Goal: Information Seeking & Learning: Understand process/instructions

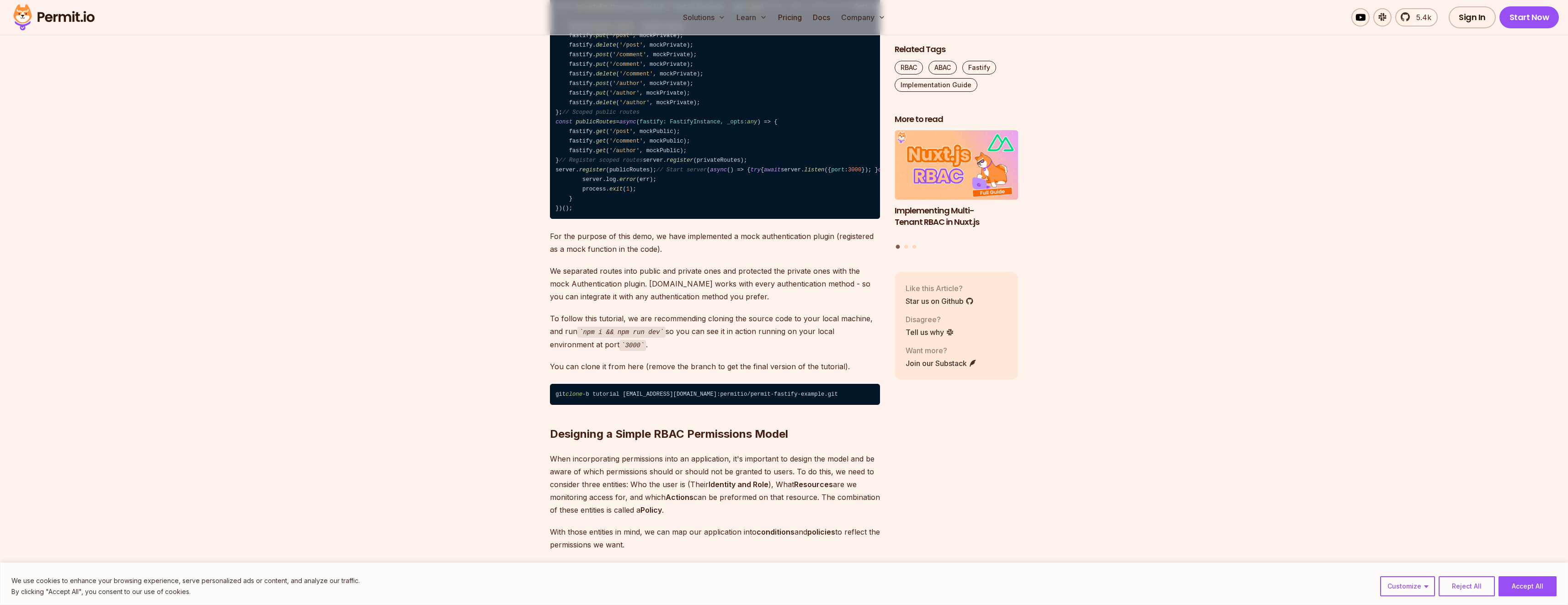
scroll to position [920, 0]
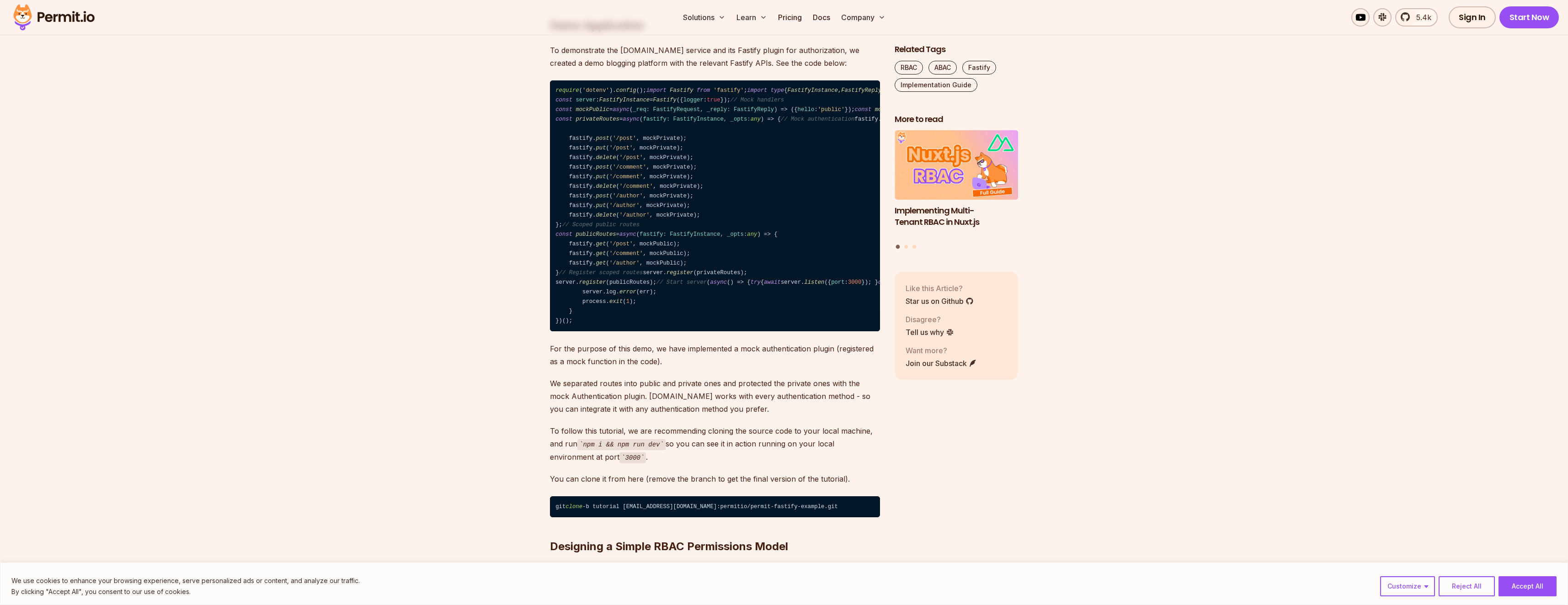
click at [658, 234] on code "require ( 'dotenv' ). config (); import Fastify from 'fastify' ; import type { …" at bounding box center [715, 206] width 330 height 251
click at [659, 235] on code "require ( 'dotenv' ). config (); import Fastify from 'fastify' ; import type { …" at bounding box center [715, 206] width 330 height 251
copy code "authenticate"
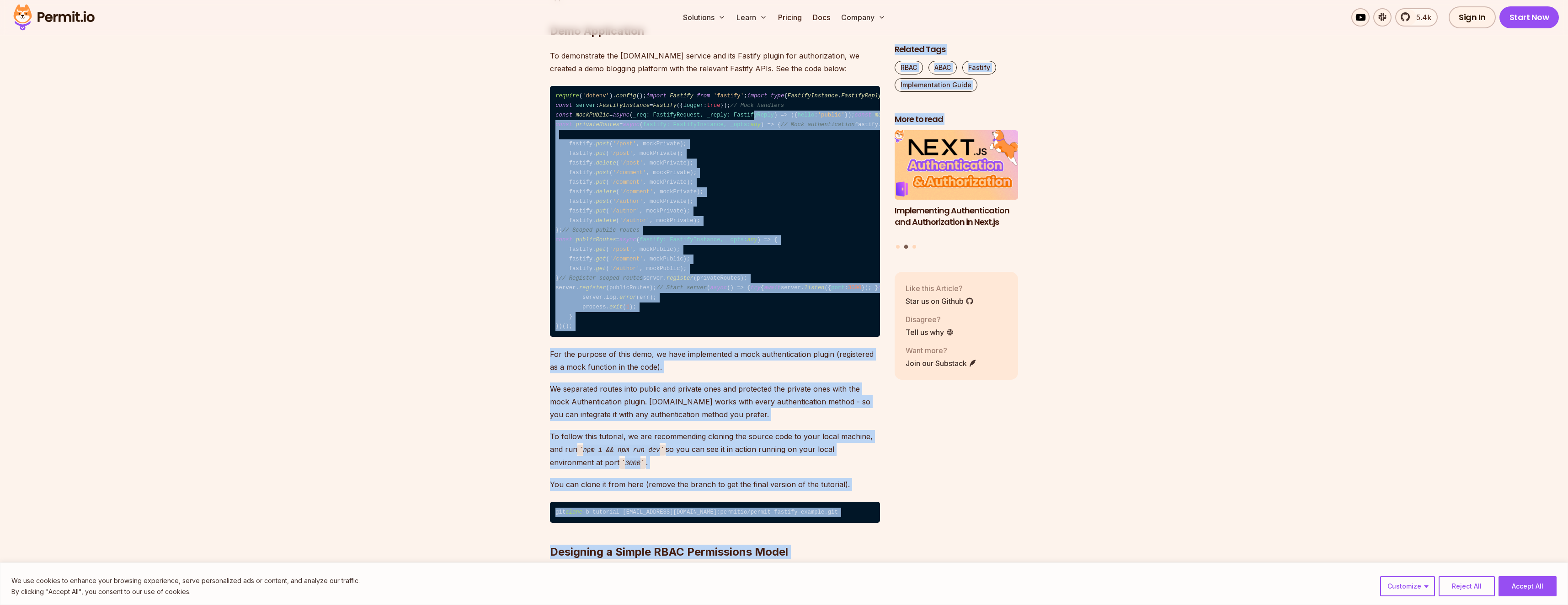
scroll to position [0, 17]
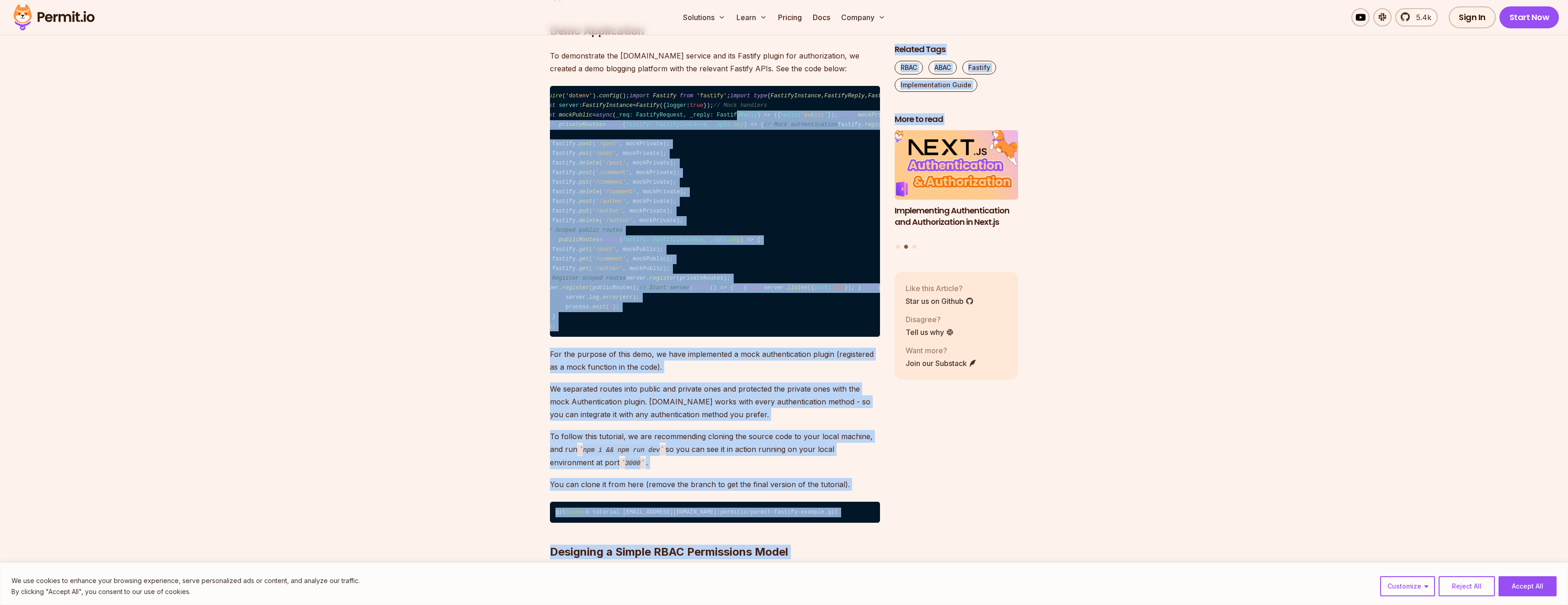
drag, startPoint x: 769, startPoint y: 168, endPoint x: 933, endPoint y: 172, distance: 164.0
click at [804, 178] on code "require ( 'dotenv' ). config (); import Fastify from 'fastify' ; import type { …" at bounding box center [715, 211] width 330 height 251
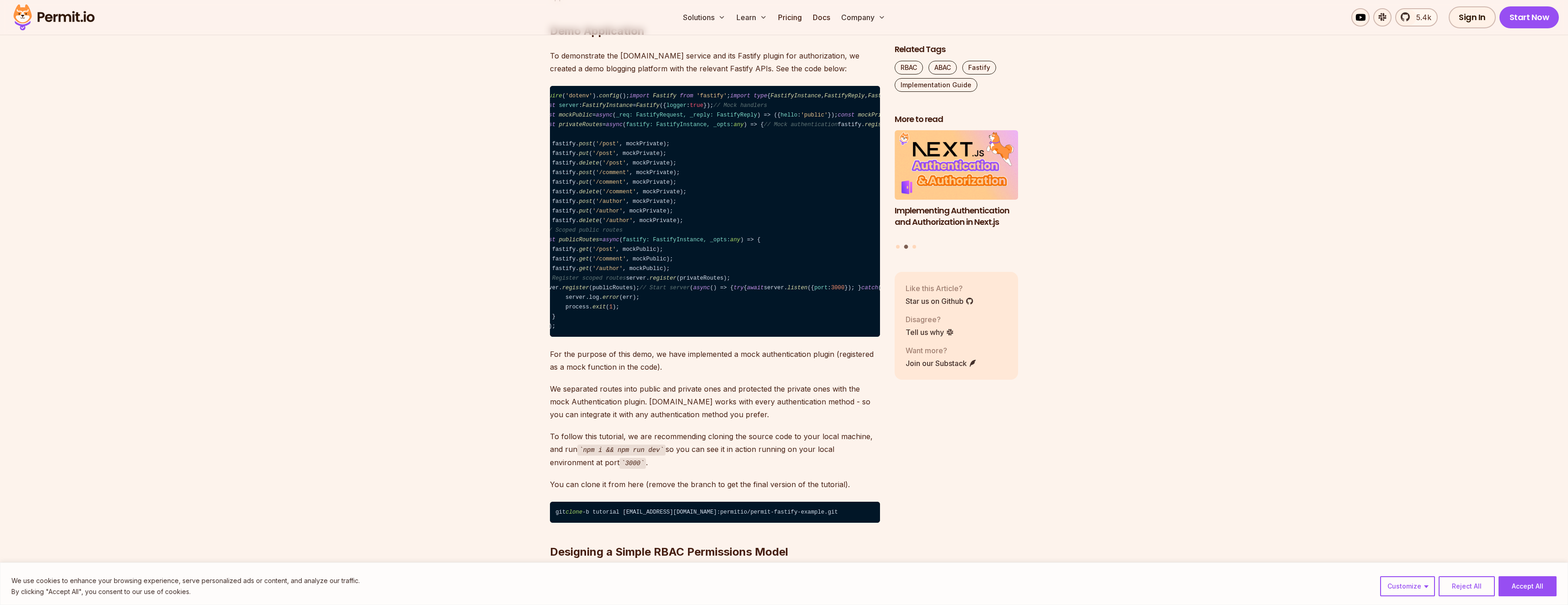
scroll to position [0, 0]
drag, startPoint x: 846, startPoint y: 183, endPoint x: 514, endPoint y: 180, distance: 332.0
click at [731, 251] on code "require ( 'dotenv' ). config (); import Fastify from 'fastify' ; import type { …" at bounding box center [715, 211] width 330 height 251
click at [642, 337] on code "require ( 'dotenv' ). config (); import Fastify from 'fastify' ; import type { …" at bounding box center [715, 211] width 330 height 251
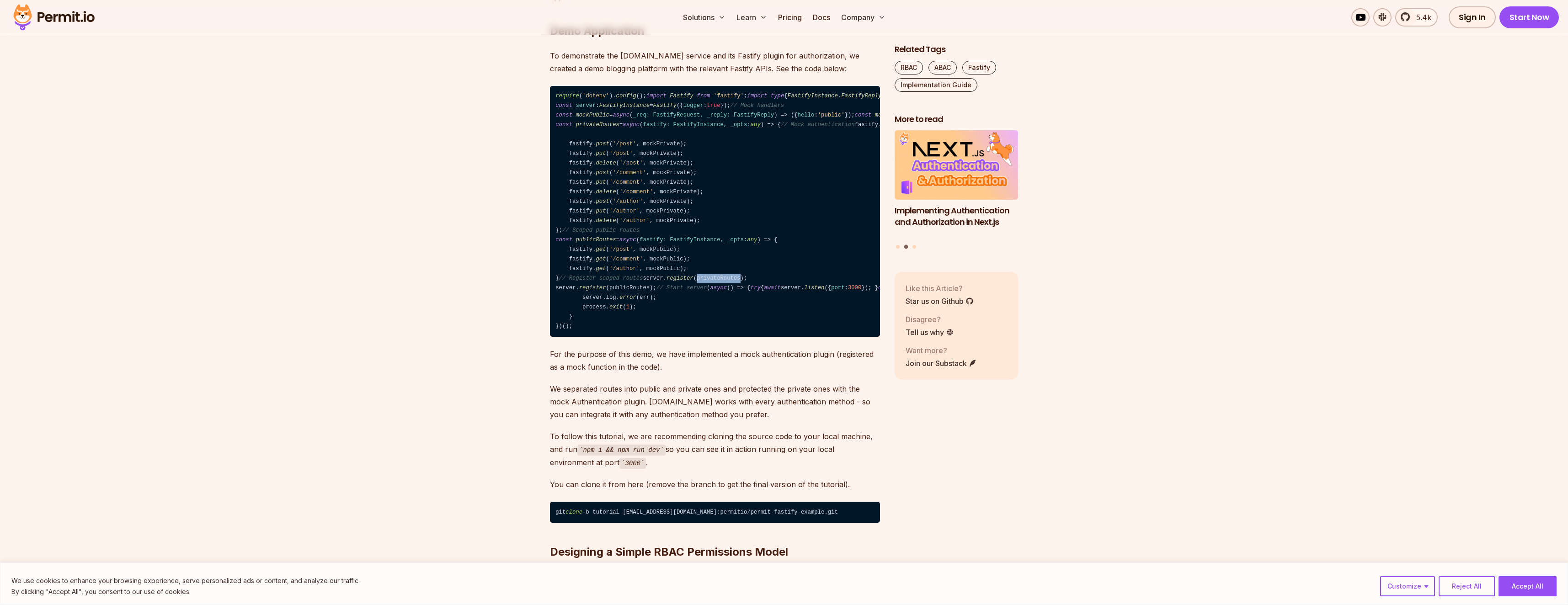
click at [642, 337] on code "require ( 'dotenv' ). config (); import Fastify from 'fastify' ; import type { …" at bounding box center [715, 211] width 330 height 251
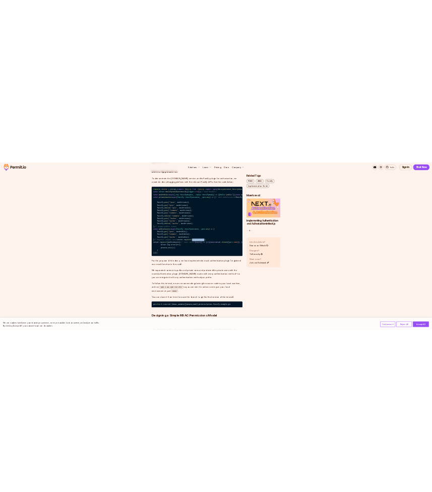
scroll to position [1006, 0]
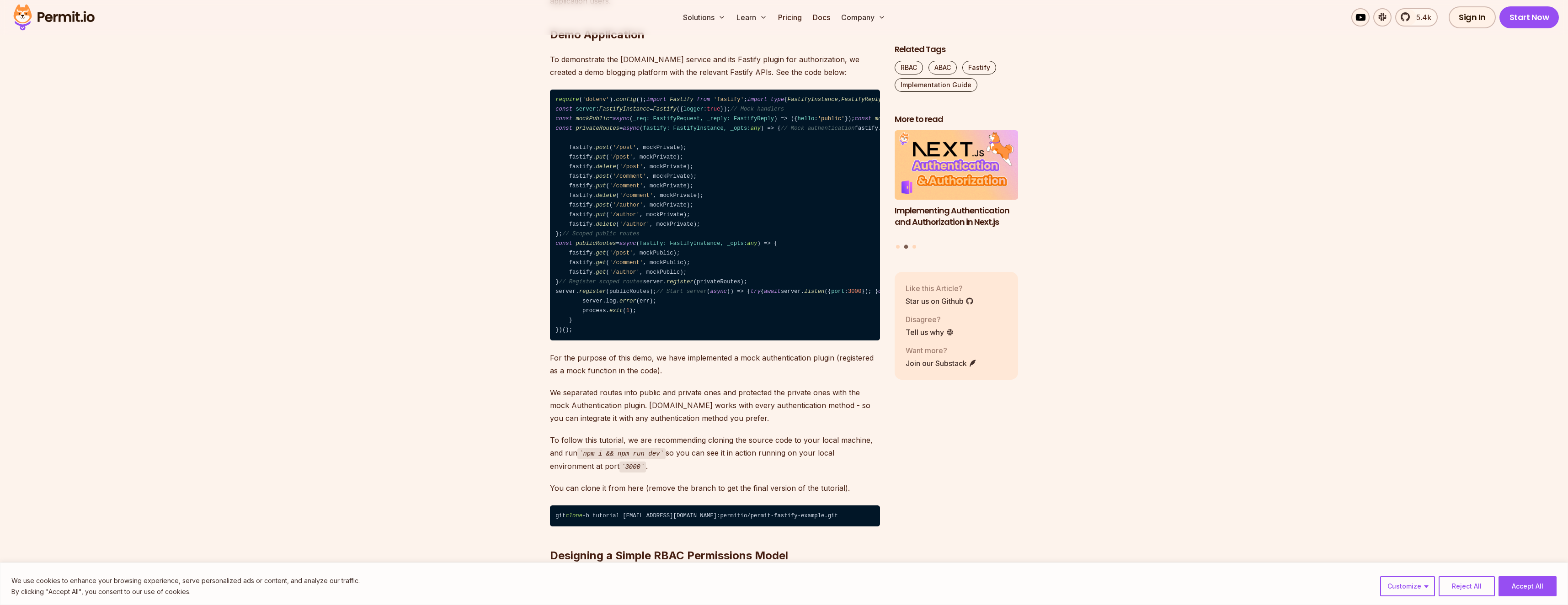
click at [881, 131] on span "register" at bounding box center [895, 128] width 27 height 6
click at [640, 245] on code "require ( 'dotenv' ). config (); import Fastify from 'fastify' ; import type { …" at bounding box center [715, 215] width 330 height 251
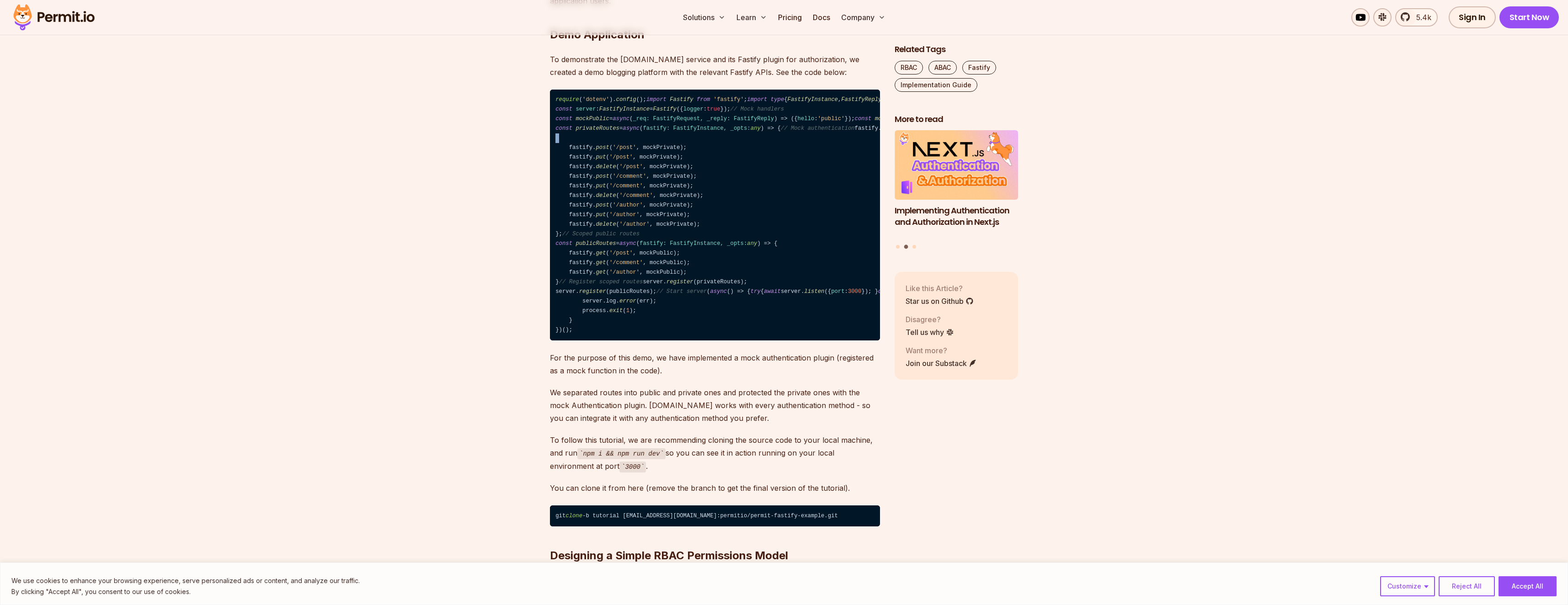
click at [640, 245] on code "require ( 'dotenv' ). config (); import Fastify from 'fastify' ; import type { …" at bounding box center [715, 215] width 330 height 251
